Goal: Task Accomplishment & Management: Complete application form

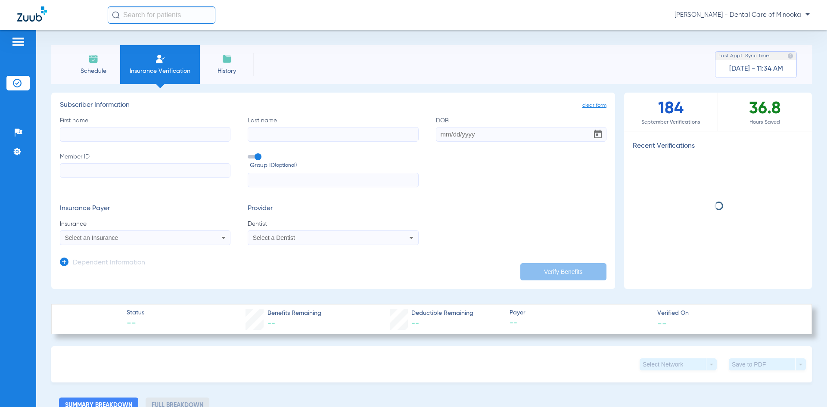
click at [121, 131] on input "First name" at bounding box center [145, 134] width 170 height 15
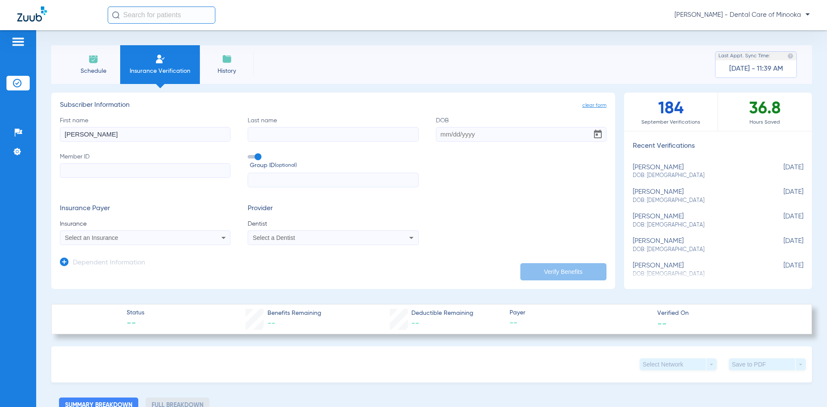
type input "[PERSON_NAME]"
drag, startPoint x: 109, startPoint y: 138, endPoint x: 41, endPoint y: 136, distance: 67.6
click at [41, 136] on div "Schedule Insurance Verification History Last Appt. Sync Time: [DATE] - 11:39 AM…" at bounding box center [431, 218] width 790 height 377
click at [253, 129] on input "Last name" at bounding box center [333, 134] width 170 height 15
type input "[PERSON_NAME]"
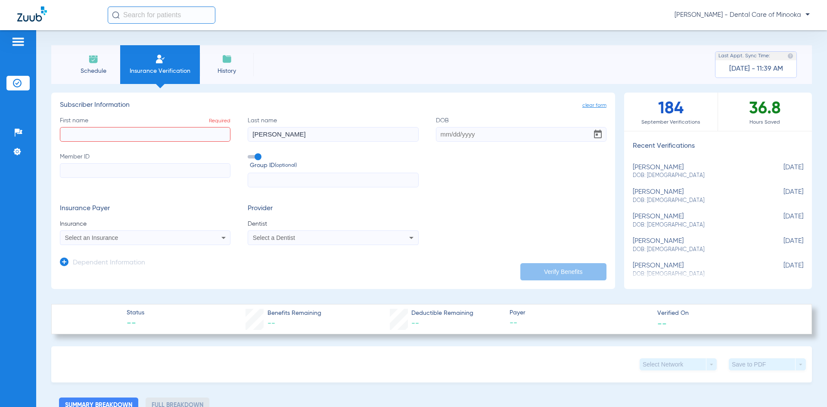
click at [166, 130] on input "First name Required" at bounding box center [145, 134] width 170 height 15
type input "[PERSON_NAME]"
click at [443, 136] on input "DOB" at bounding box center [521, 134] width 170 height 15
click at [452, 133] on input "DOB Required" at bounding box center [521, 134] width 170 height 15
click at [438, 132] on input "DOB Required" at bounding box center [521, 134] width 170 height 15
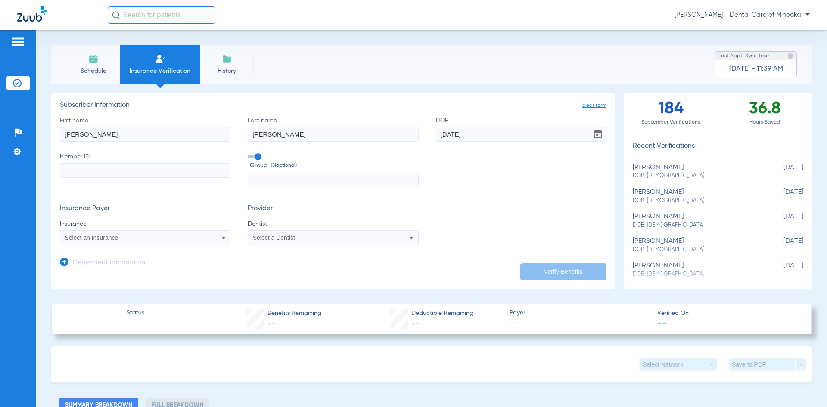
type input "[DATE]"
click at [143, 171] on input "Member ID" at bounding box center [145, 170] width 170 height 15
type input "128336353"
click at [175, 236] on div "Select an Insurance" at bounding box center [129, 238] width 129 height 6
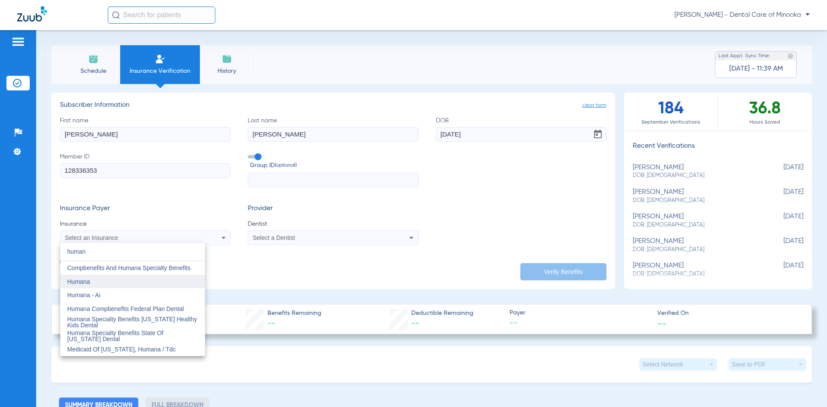
type input "human"
click at [101, 279] on mat-option "Humana" at bounding box center [132, 282] width 145 height 14
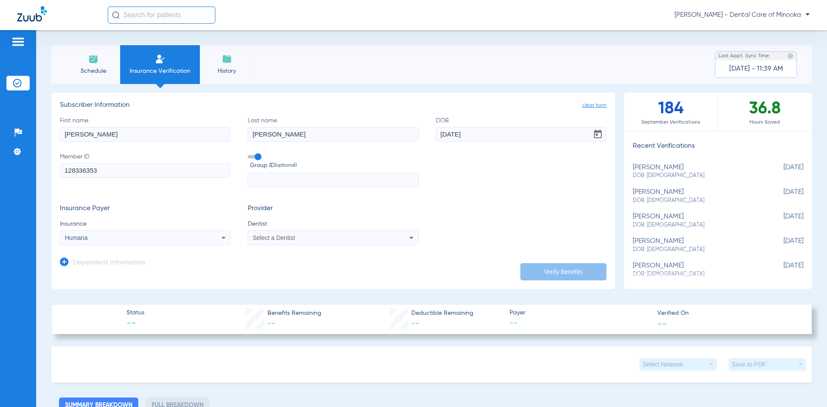
click at [287, 237] on span "Select a Dentist" at bounding box center [274, 237] width 42 height 7
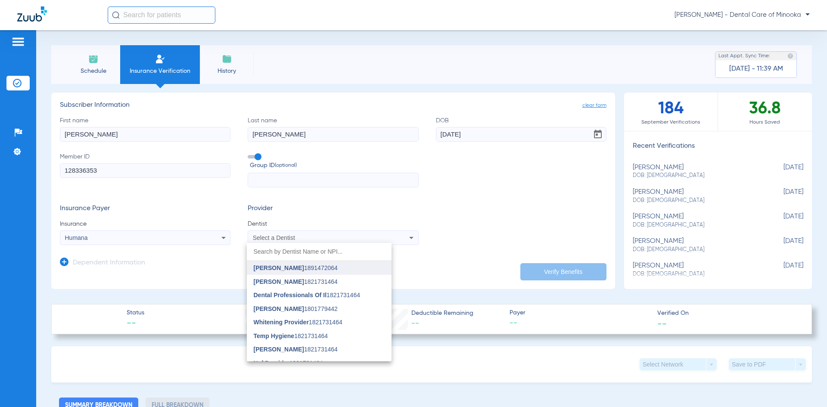
click at [283, 266] on span "[PERSON_NAME]" at bounding box center [279, 267] width 50 height 7
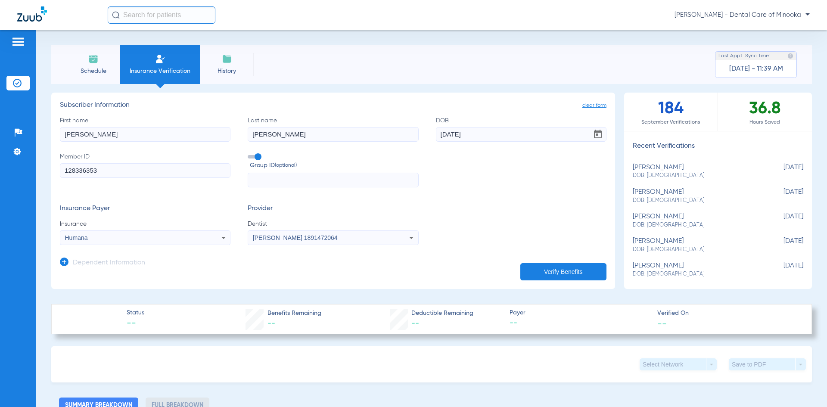
click at [64, 261] on icon at bounding box center [64, 261] width 9 height 9
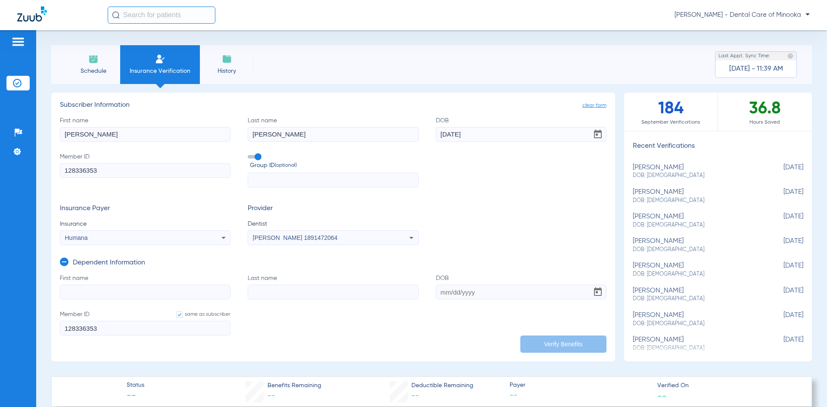
click at [77, 290] on input "First name" at bounding box center [145, 292] width 170 height 15
type input "[PERSON_NAME]"
click at [267, 293] on input "Last name" at bounding box center [333, 292] width 170 height 15
type input "[PERSON_NAME]"
click at [486, 287] on input "DOB" at bounding box center [521, 292] width 170 height 15
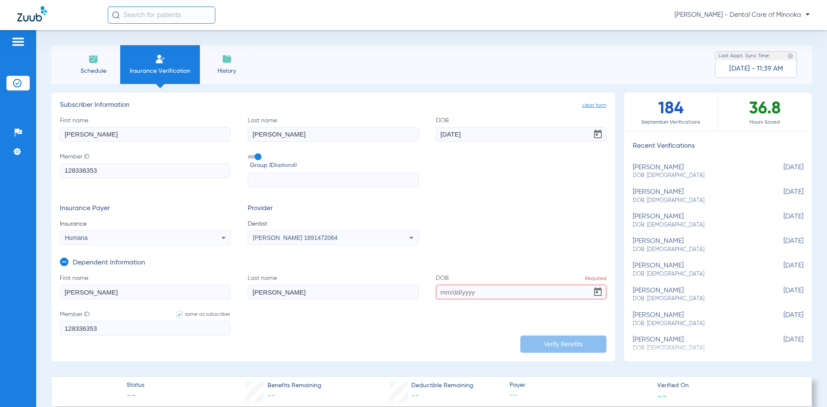
click at [450, 294] on input "DOB Required" at bounding box center [521, 292] width 170 height 15
type input "[DATE]"
click at [530, 340] on button "Verify Benefits" at bounding box center [563, 343] width 86 height 17
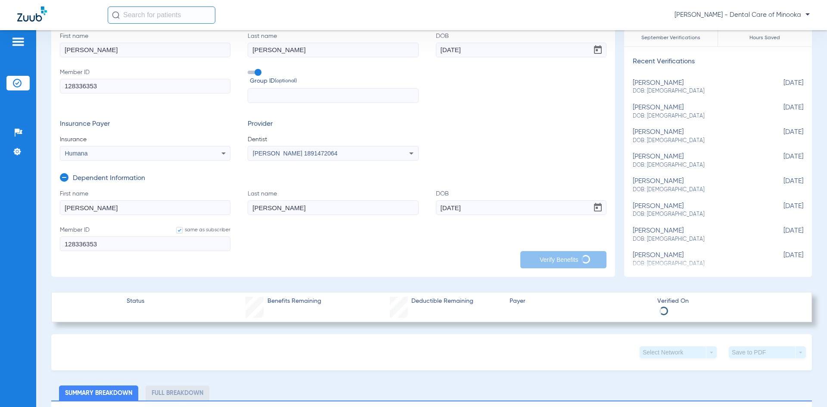
scroll to position [86, 0]
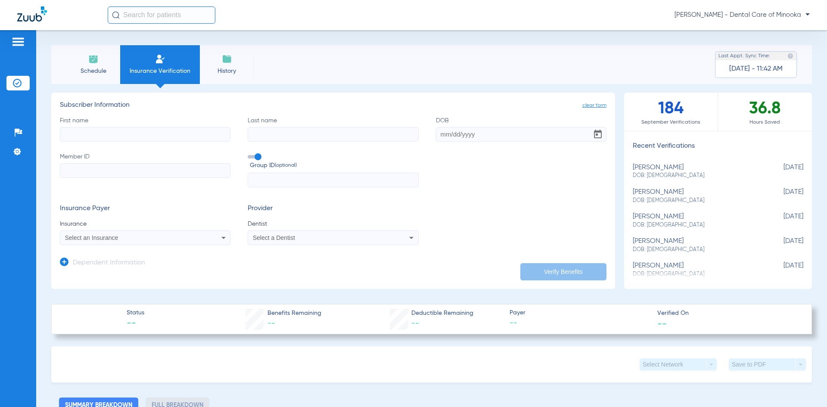
click at [150, 62] on li "Insurance Verification" at bounding box center [160, 64] width 80 height 39
click at [138, 123] on label "First name" at bounding box center [145, 128] width 170 height 25
click at [138, 127] on input "First name" at bounding box center [145, 134] width 170 height 15
click at [638, 172] on span "DOB: 11/04/2002" at bounding box center [695, 176] width 127 height 8
type input "[PERSON_NAME]"
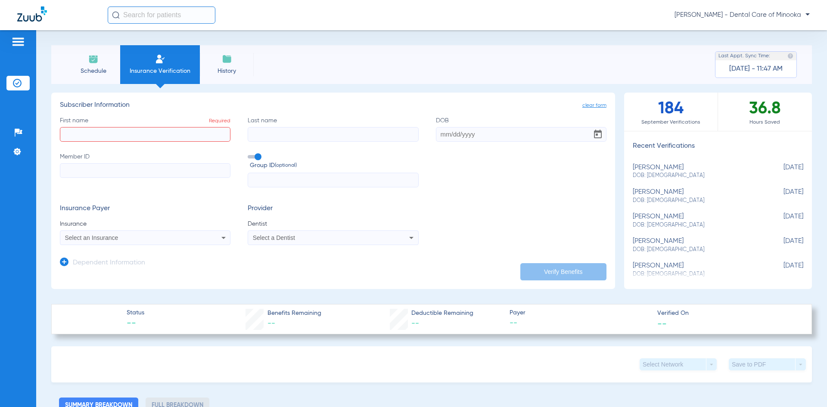
type input "[PERSON_NAME]"
type input "[DATE]"
type input "128336353"
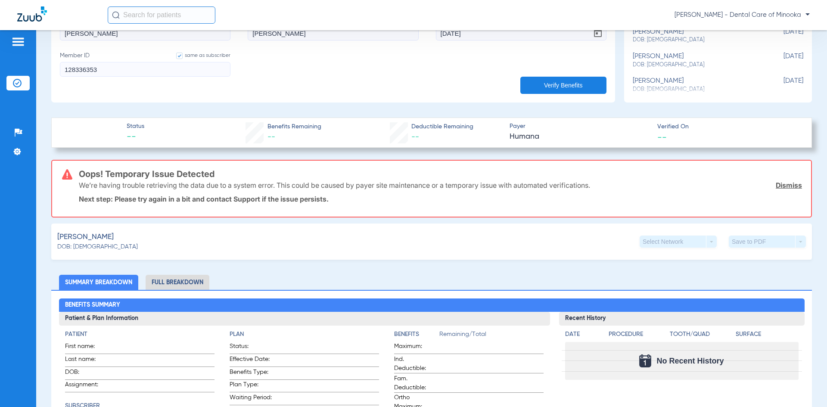
scroll to position [258, 0]
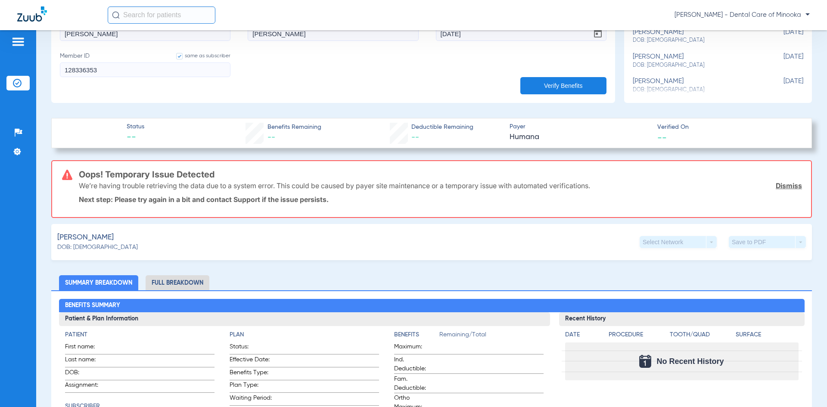
click at [110, 237] on span "Holcombe, Emma" at bounding box center [85, 237] width 56 height 11
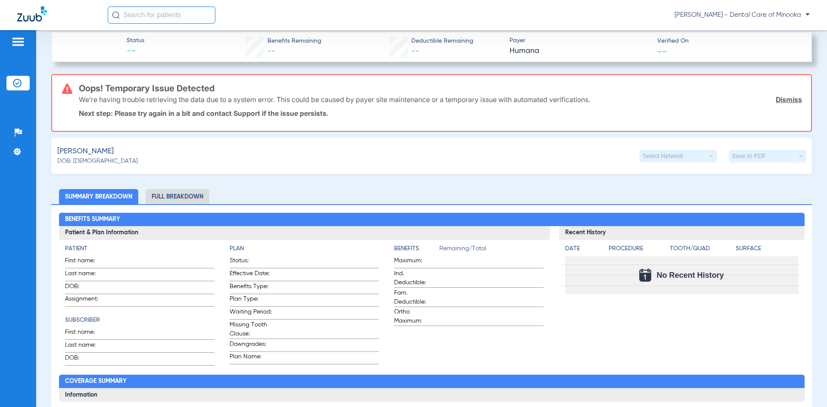
click at [179, 199] on li "Full Breakdown" at bounding box center [178, 196] width 64 height 15
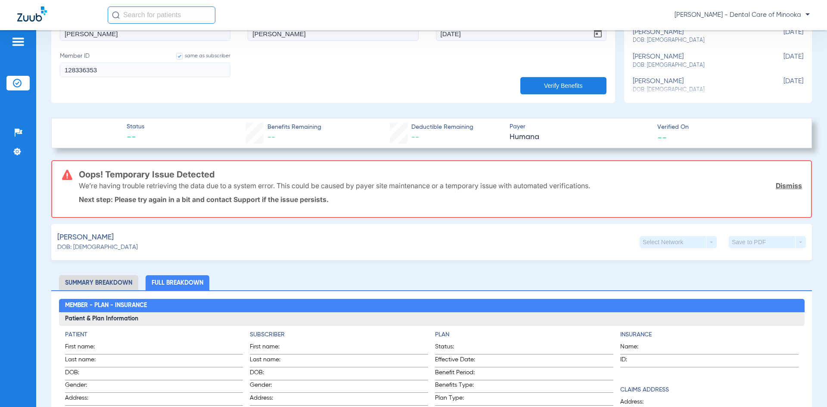
scroll to position [0, 0]
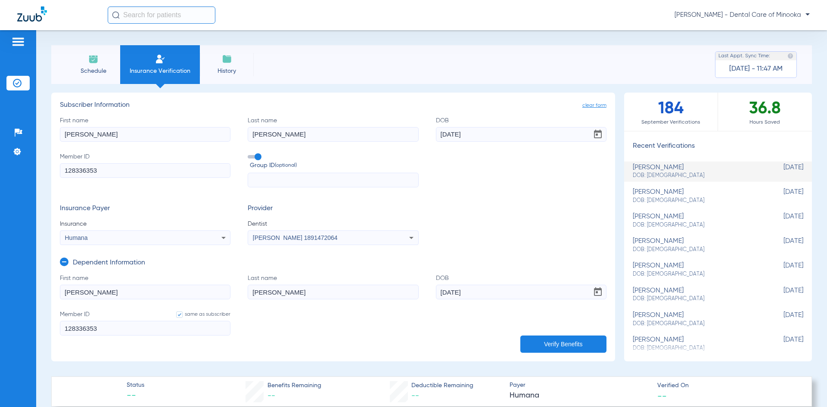
click at [650, 170] on div "emma holcombe DOB: 11/04/2002" at bounding box center [695, 172] width 127 height 16
click at [550, 178] on div "First name larry Last name holcombe DOB 02/27/1977 Member ID 128336353 Group ID…" at bounding box center [333, 151] width 546 height 71
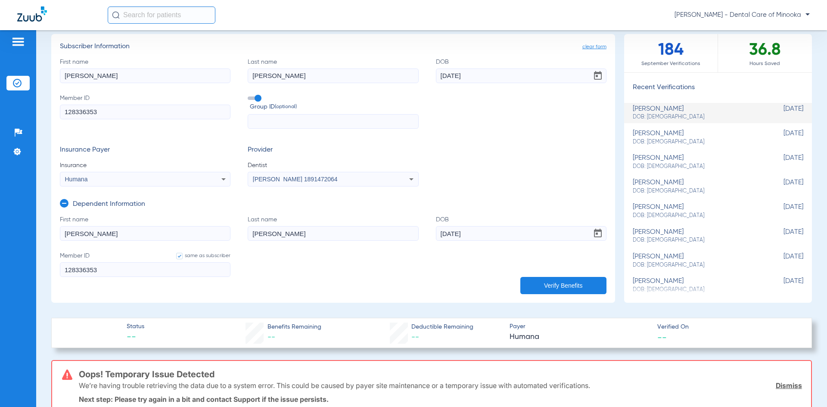
scroll to position [215, 0]
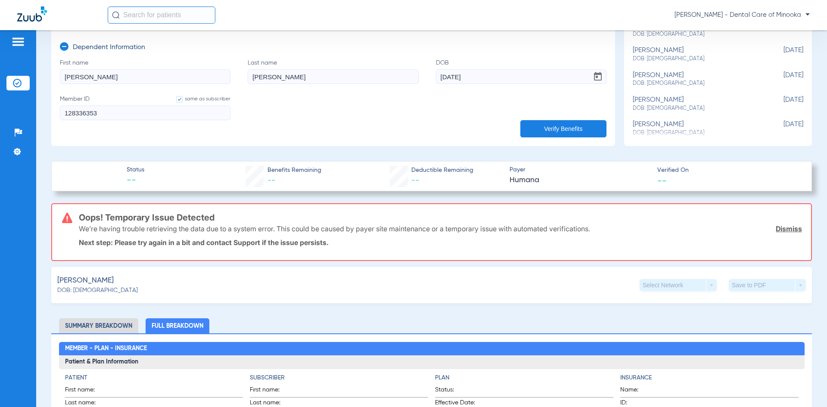
drag, startPoint x: 553, startPoint y: 128, endPoint x: 553, endPoint y: 135, distance: 6.9
click at [553, 128] on button "Verify Benefits" at bounding box center [563, 128] width 86 height 17
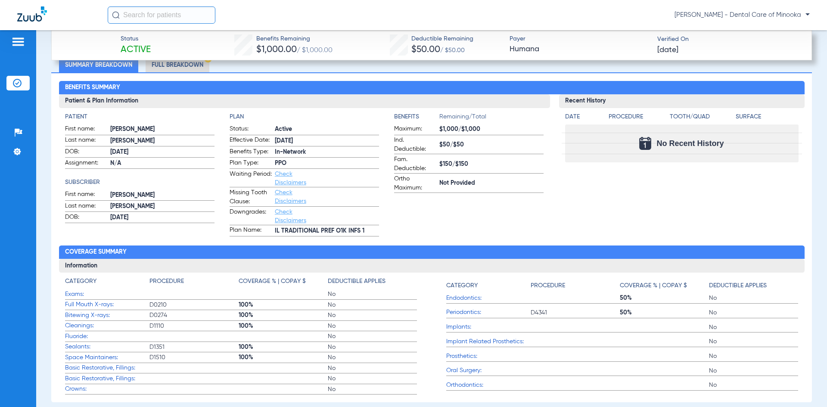
scroll to position [339, 0]
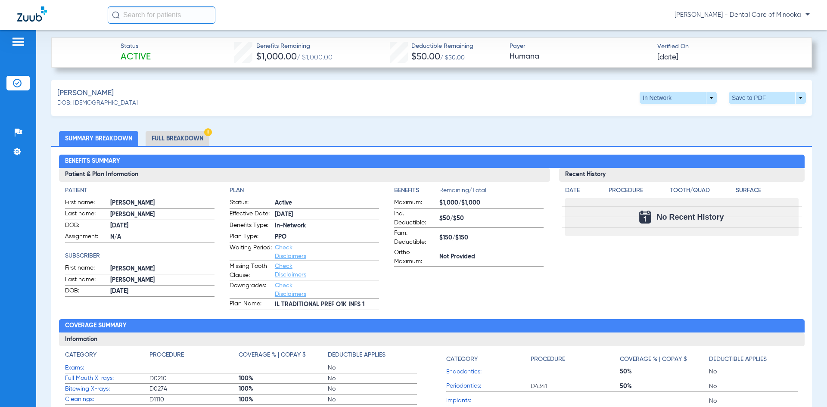
click at [281, 251] on span "Check Disclaimers" at bounding box center [296, 251] width 42 height 17
click at [281, 248] on link "Check Disclaimers" at bounding box center [290, 252] width 31 height 15
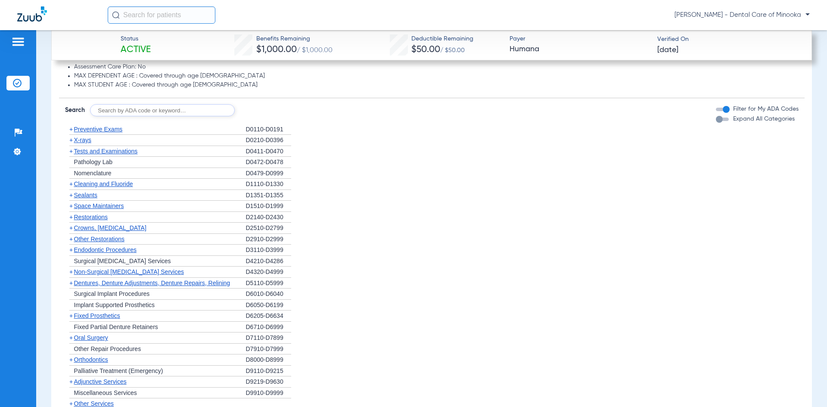
scroll to position [892, 0]
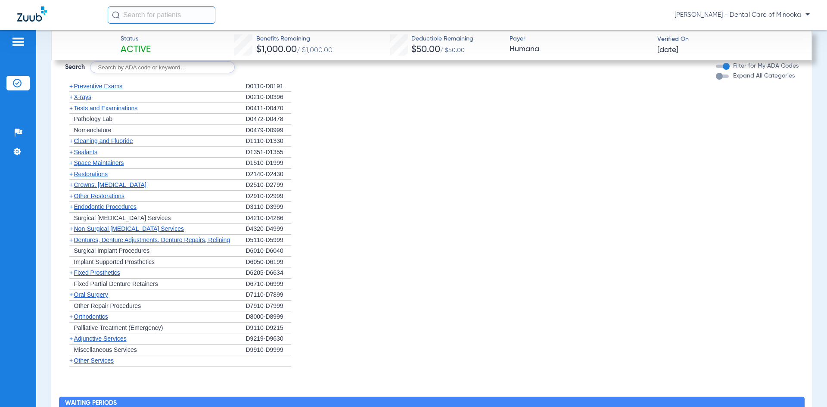
click at [72, 296] on span "+" at bounding box center [70, 294] width 3 height 7
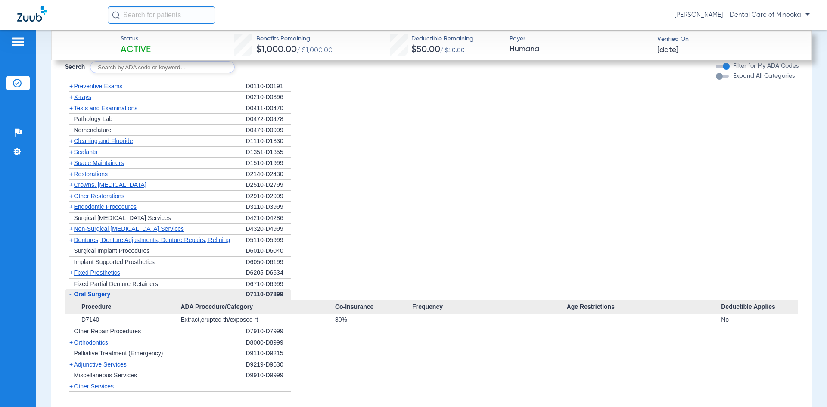
scroll to position [935, 0]
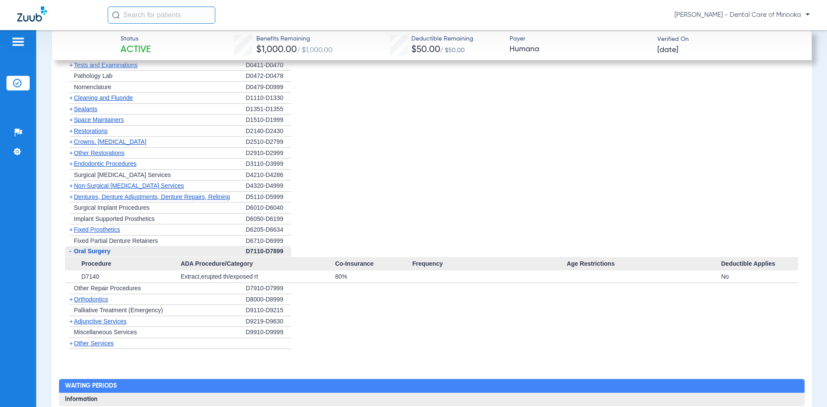
click at [72, 164] on span "+" at bounding box center [70, 163] width 3 height 7
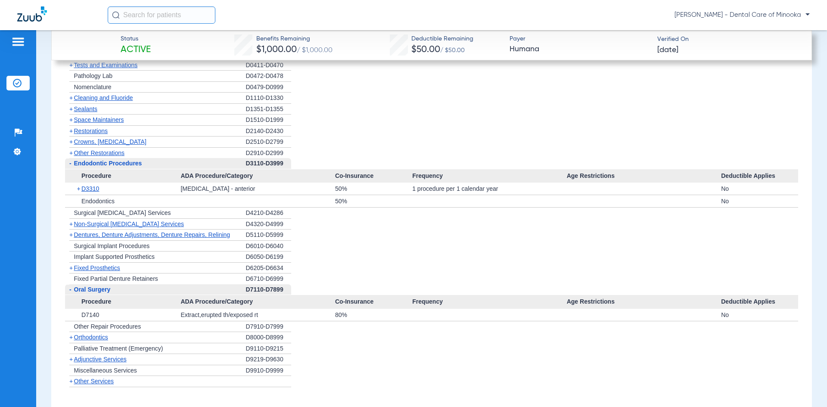
click at [70, 141] on span "+" at bounding box center [70, 141] width 3 height 7
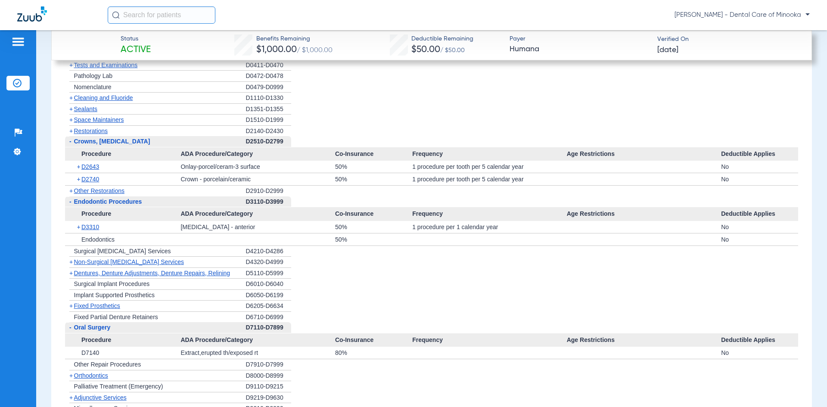
click at [71, 131] on span "+" at bounding box center [70, 130] width 3 height 7
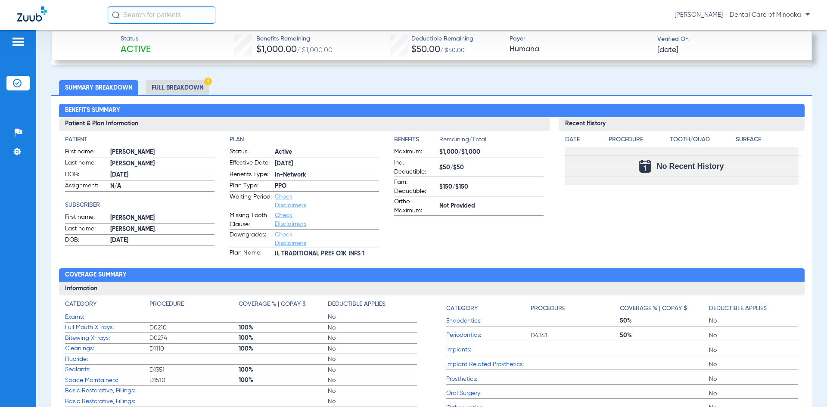
scroll to position [344, 0]
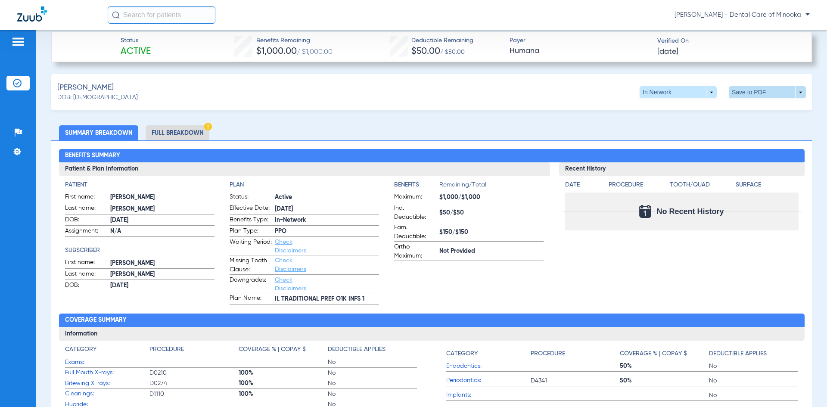
click at [740, 90] on span at bounding box center [766, 92] width 77 height 12
click at [677, 112] on button "insert_drive_file Save to PDF" at bounding box center [687, 108] width 65 height 17
click at [728, 46] on div "Downloading" at bounding box center [751, 46] width 99 height 9
click at [737, 90] on span at bounding box center [766, 92] width 77 height 12
click at [699, 108] on span "Save to PDF" at bounding box center [696, 108] width 34 height 6
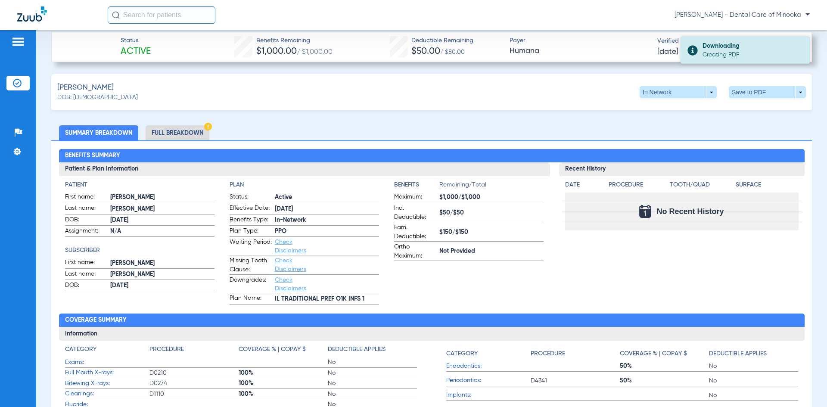
click at [715, 54] on div "Creating PDF" at bounding box center [751, 54] width 99 height 9
